Goal: Navigation & Orientation: Find specific page/section

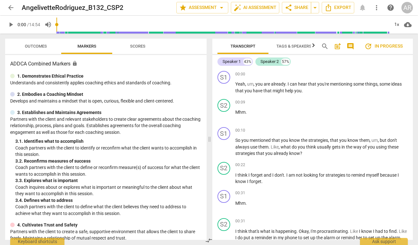
click at [33, 47] on span "Outcomes" at bounding box center [36, 46] width 22 height 5
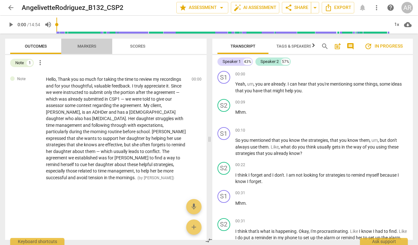
click at [87, 46] on span "Markers" at bounding box center [87, 46] width 19 height 5
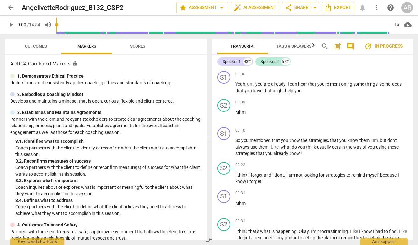
click at [34, 46] on span "Outcomes" at bounding box center [36, 46] width 22 height 5
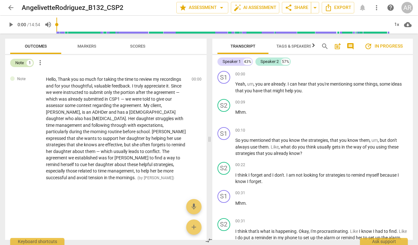
click at [29, 63] on div "1" at bounding box center [29, 63] width 6 height 6
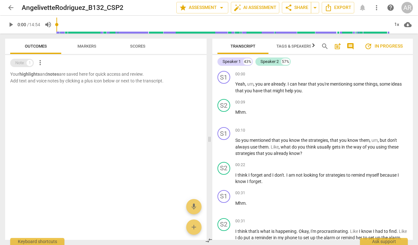
click at [29, 63] on div "1" at bounding box center [29, 63] width 6 height 6
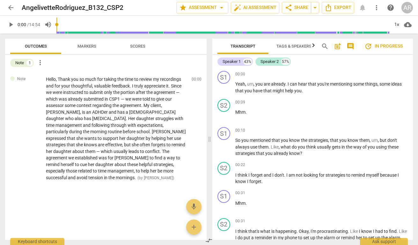
click at [41, 61] on span "more_vert" at bounding box center [40, 63] width 8 height 8
click at [25, 63] on div at bounding box center [209, 122] width 418 height 245
click at [26, 63] on div "Note 1" at bounding box center [22, 63] width 24 height 8
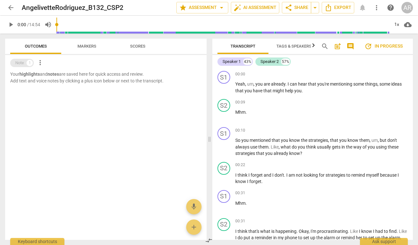
click at [26, 63] on div "Note 1" at bounding box center [22, 63] width 24 height 8
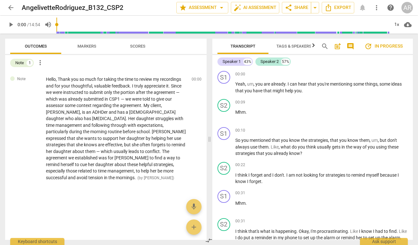
drag, startPoint x: 93, startPoint y: 49, endPoint x: 84, endPoint y: 49, distance: 9.2
click at [93, 49] on span "Markers" at bounding box center [87, 46] width 34 height 9
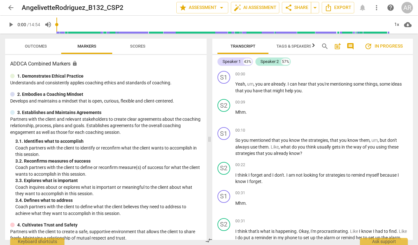
click at [41, 45] on span "Outcomes" at bounding box center [36, 46] width 22 height 5
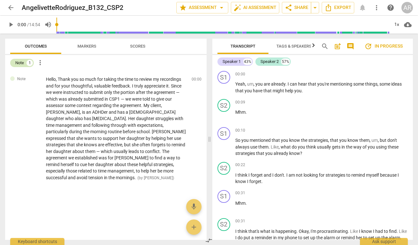
click at [26, 64] on div "Note 1" at bounding box center [22, 63] width 24 height 8
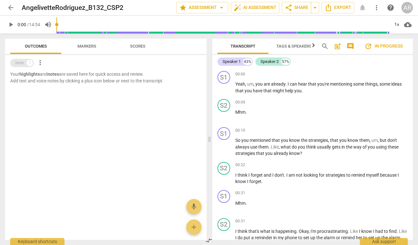
click at [28, 62] on div "1" at bounding box center [29, 63] width 6 height 6
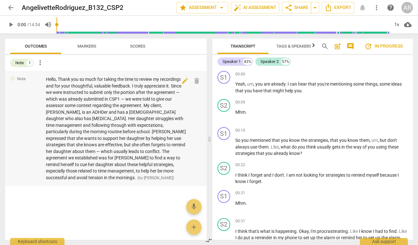
click at [24, 72] on div "Note 1 more_vert Note Hello, Thank you so much for taking the time to review my…" at bounding box center [106, 147] width 202 height 185
click at [24, 63] on div "Note" at bounding box center [19, 63] width 9 height 6
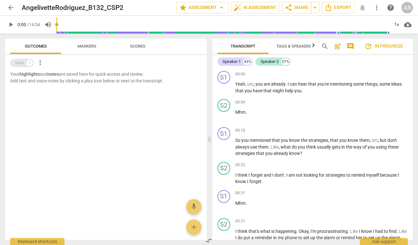
click at [24, 63] on div "Note" at bounding box center [19, 63] width 9 height 6
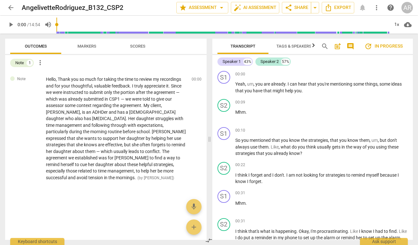
click at [94, 46] on span "Markers" at bounding box center [87, 46] width 19 height 5
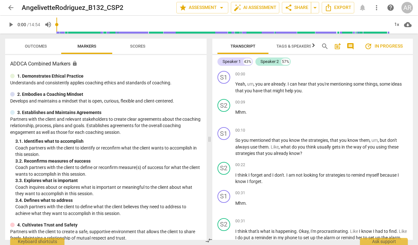
click at [34, 44] on span "Outcomes" at bounding box center [36, 46] width 22 height 5
